Goal: Task Accomplishment & Management: Manage account settings

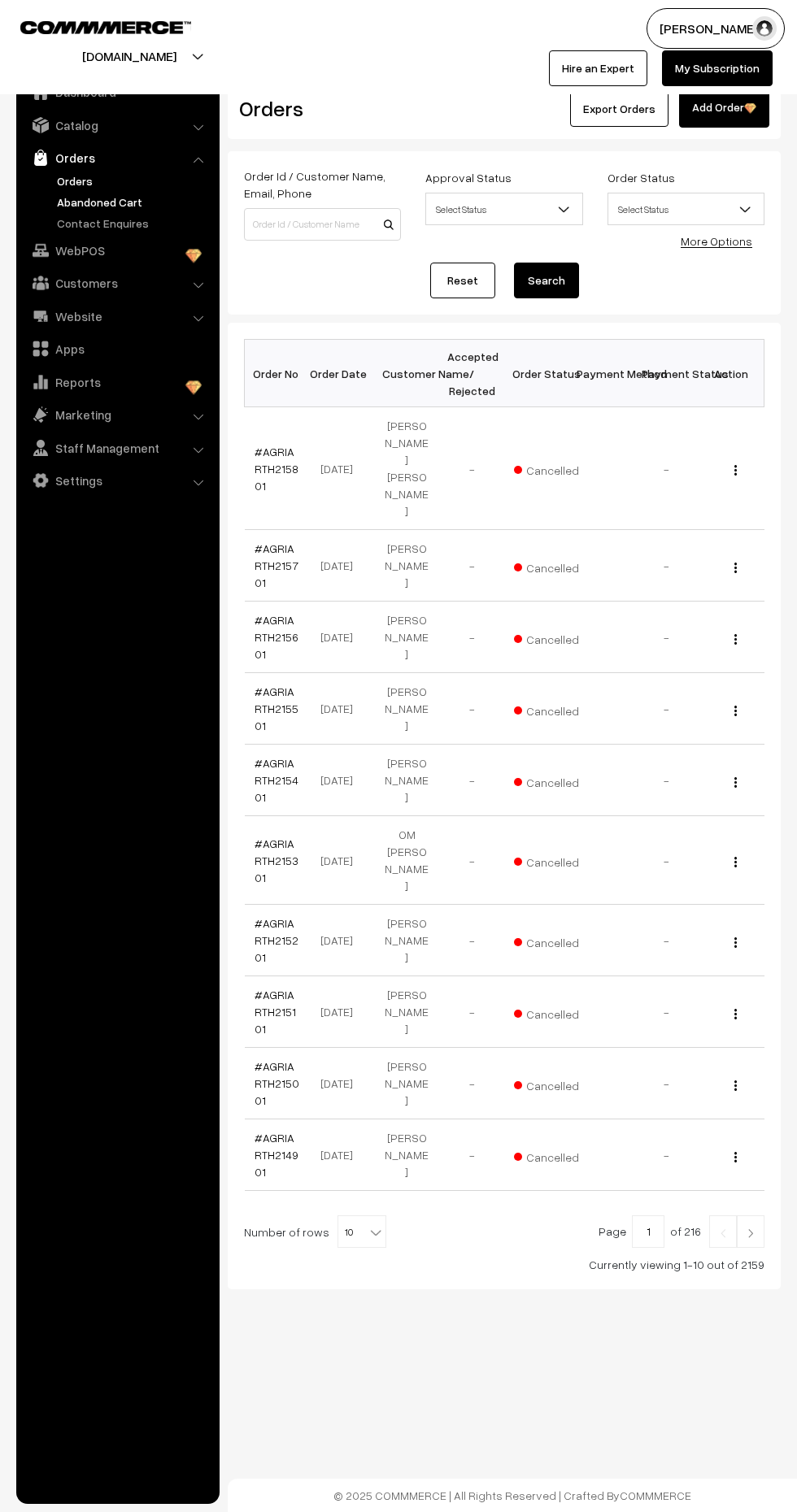
click at [131, 198] on link "Abandoned Cart" at bounding box center [134, 202] width 161 height 17
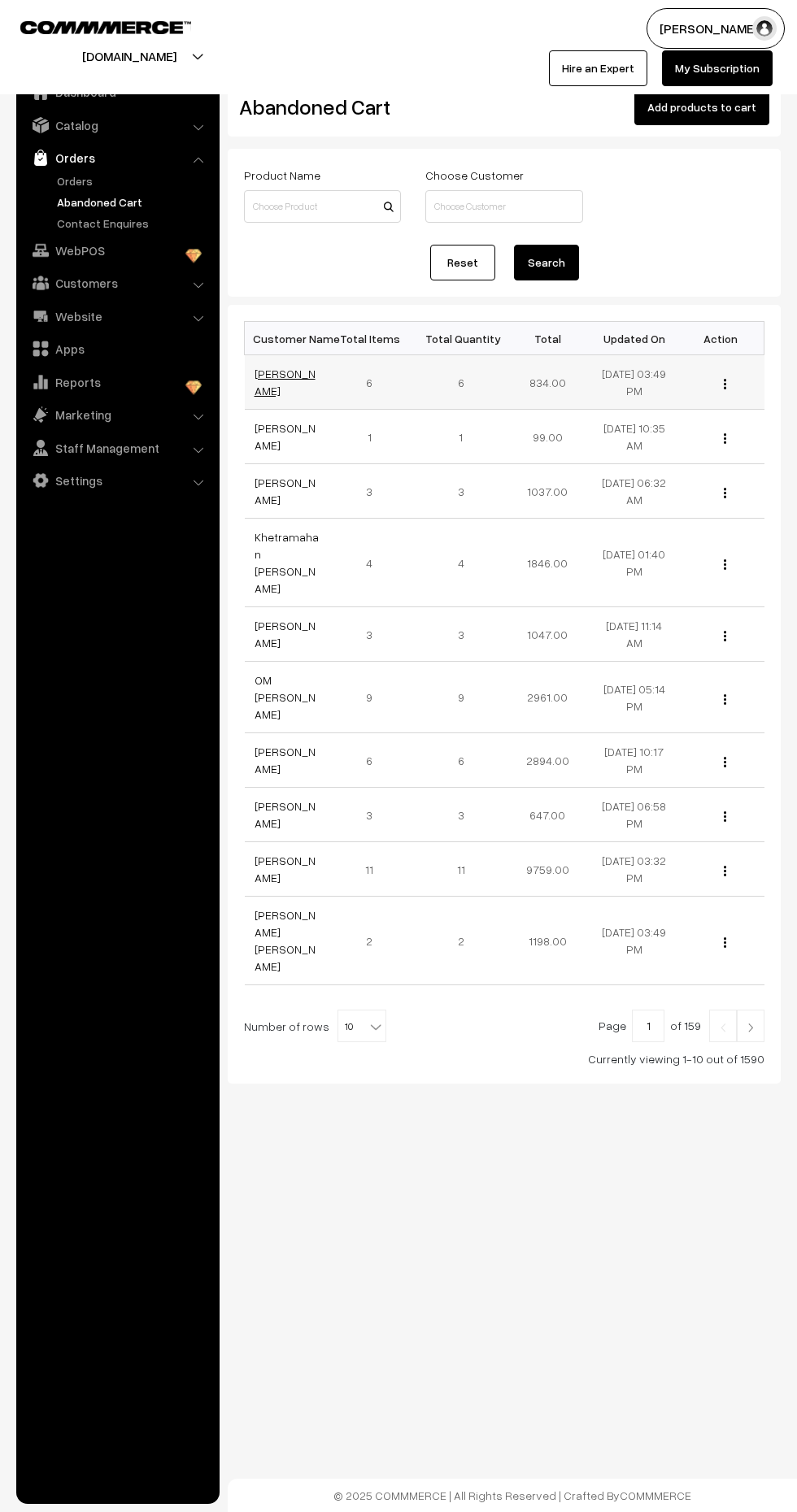
click at [280, 375] on link "[PERSON_NAME]" at bounding box center [285, 382] width 61 height 31
click at [272, 381] on link "[PERSON_NAME]" at bounding box center [285, 382] width 61 height 31
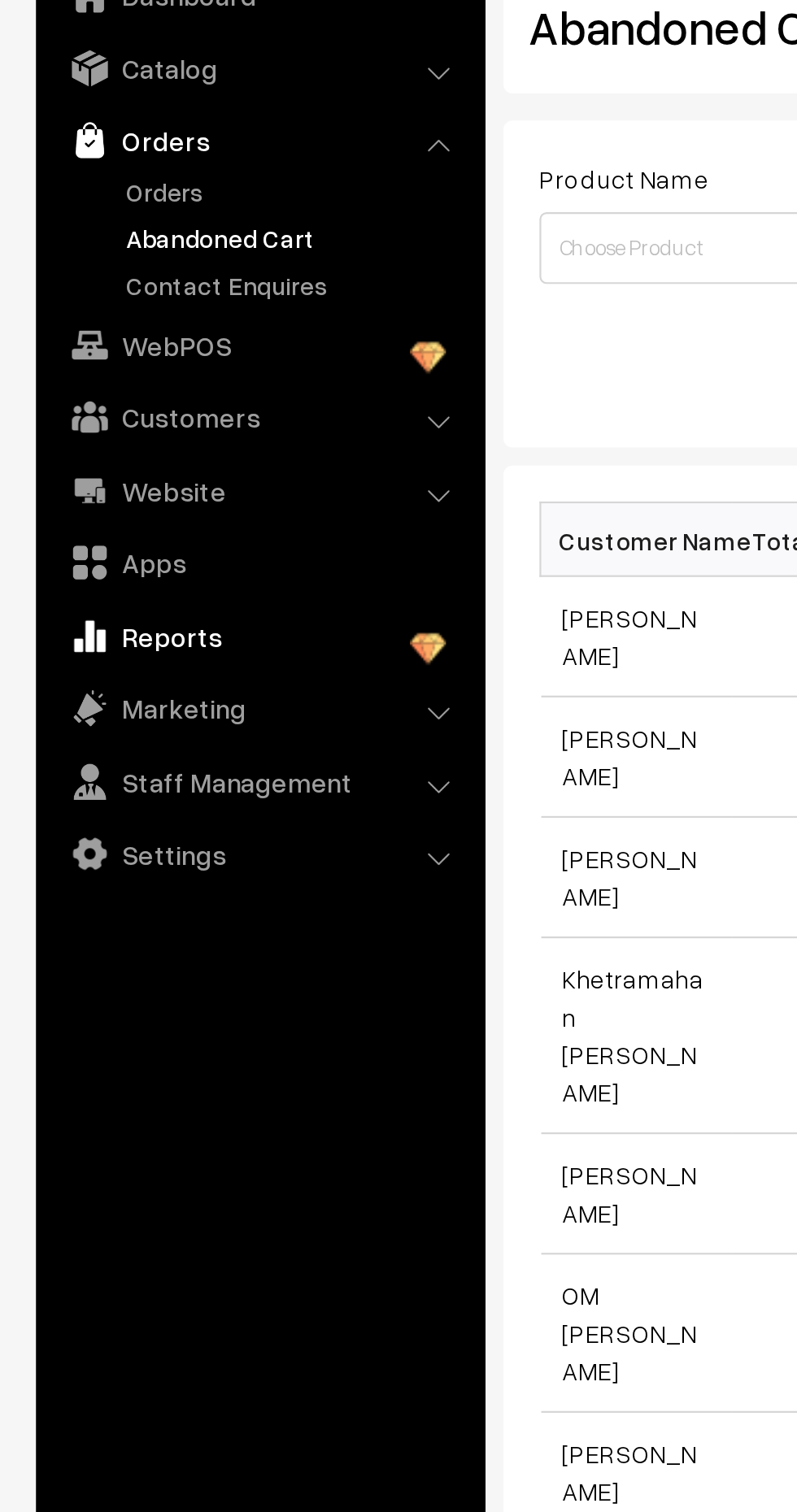
click at [87, 378] on link "Reports" at bounding box center [116, 382] width 194 height 29
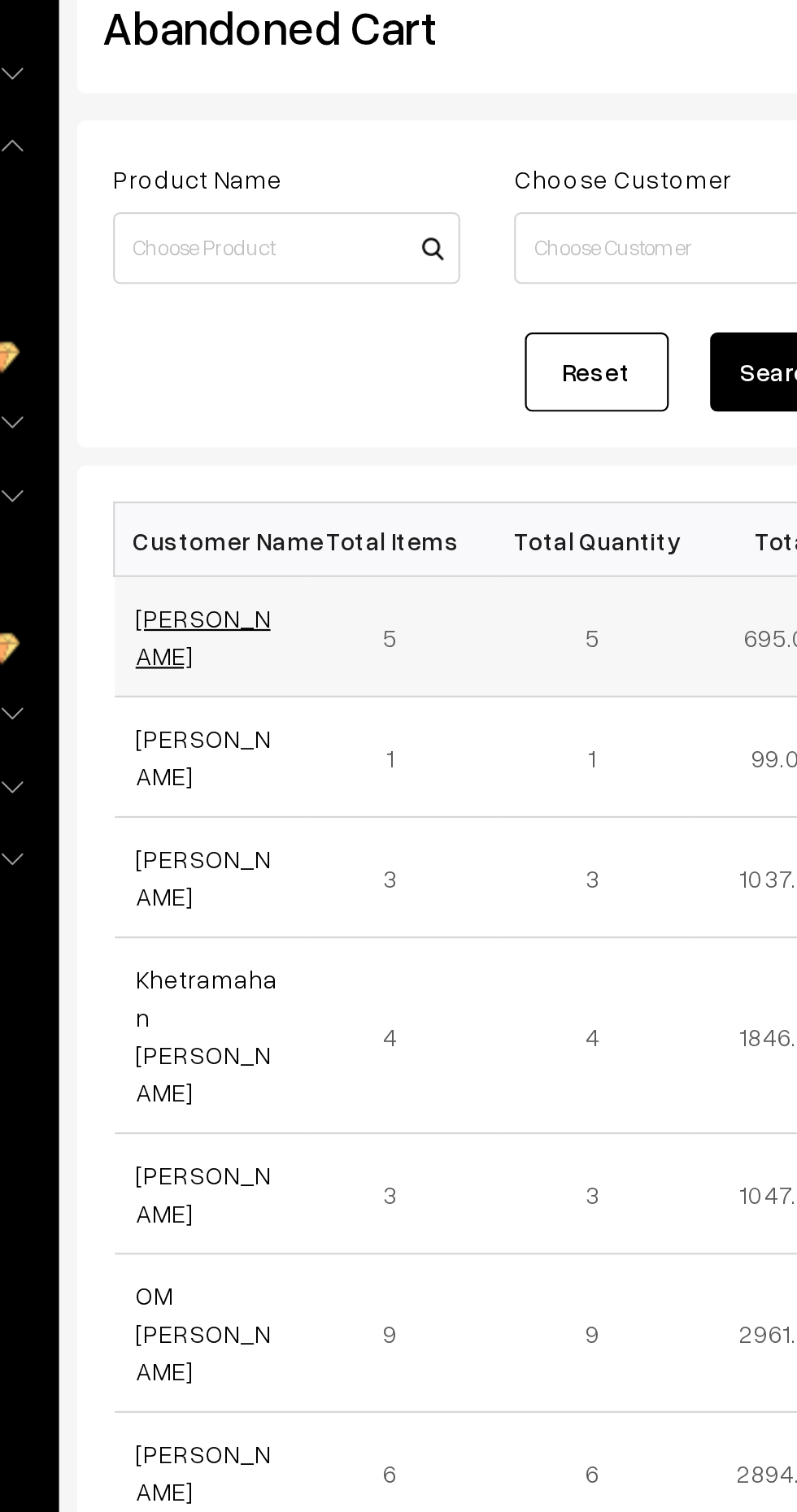
click at [286, 382] on link "[PERSON_NAME]" at bounding box center [285, 382] width 61 height 31
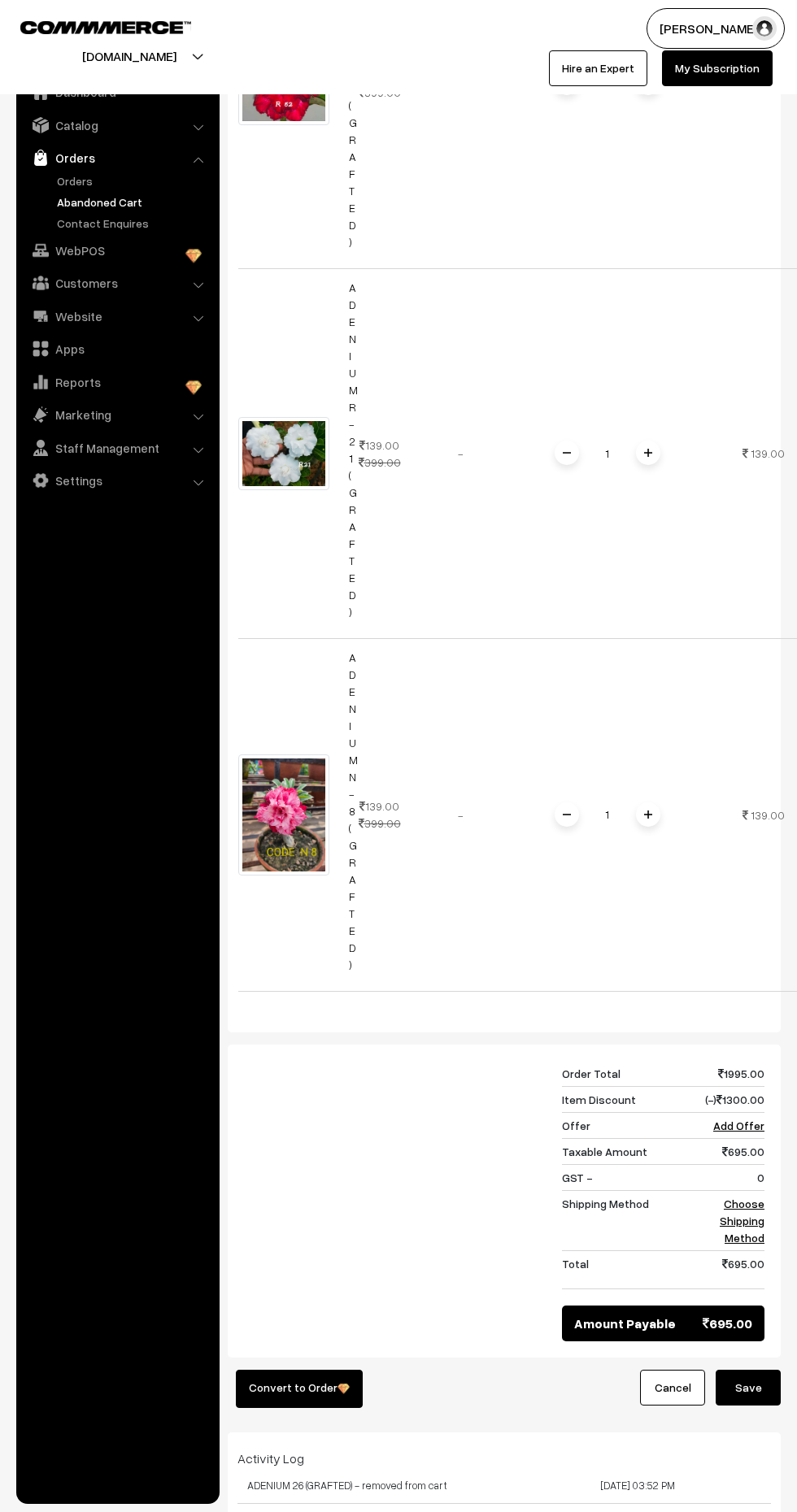
scroll to position [1368, 0]
